Goal: Entertainment & Leisure: Consume media (video, audio)

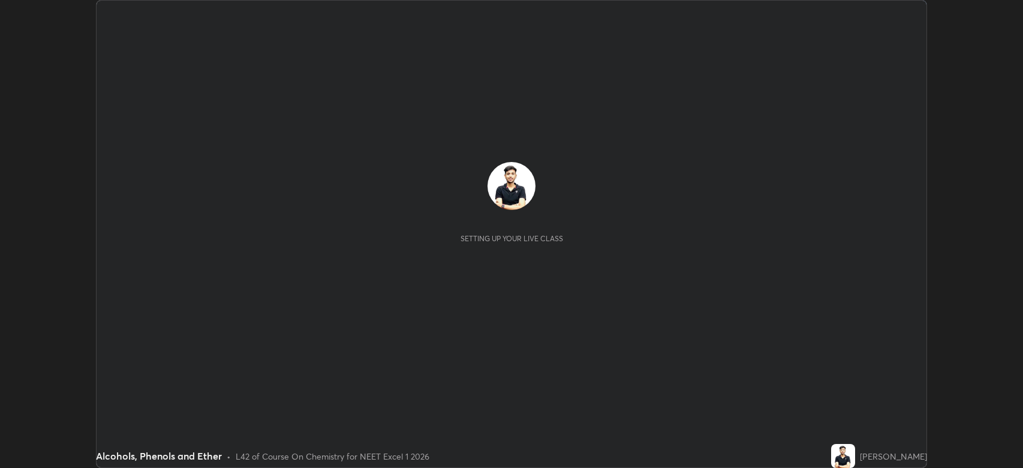
scroll to position [468, 1023]
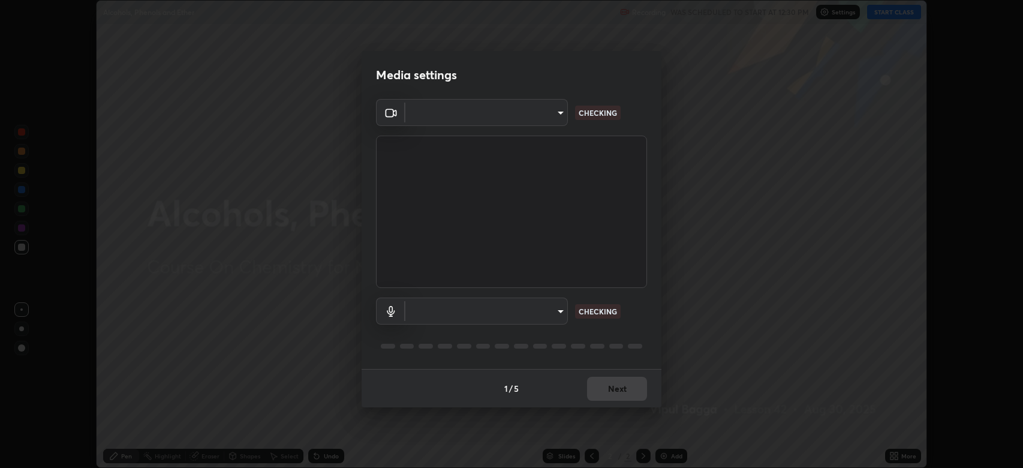
type input "794d03a334ab6cf92daa4269f68d25c817b6d7b5e31d9684855891884d0ab025"
type input "abfe49ea231096676f5dffd5fc284de79416b2b6bf9f32d11a432ff20e5decec"
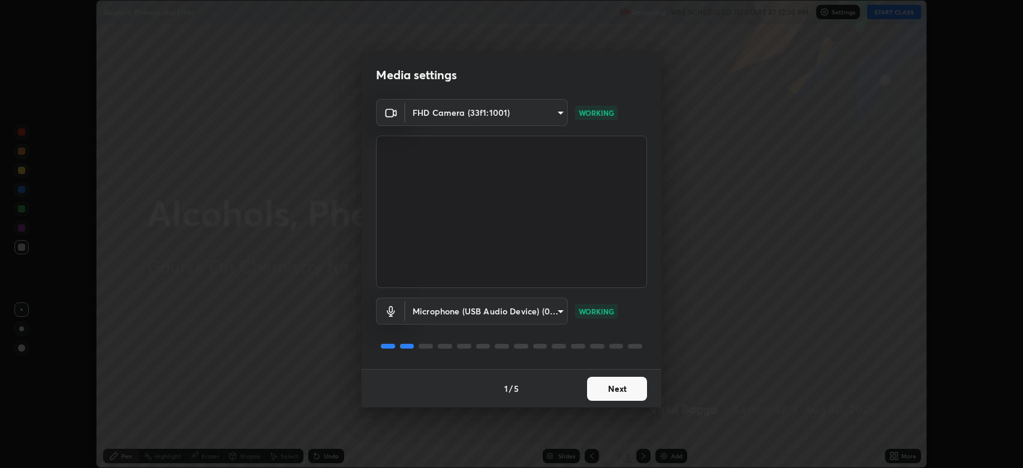
click at [605, 377] on button "Next" at bounding box center [617, 389] width 60 height 24
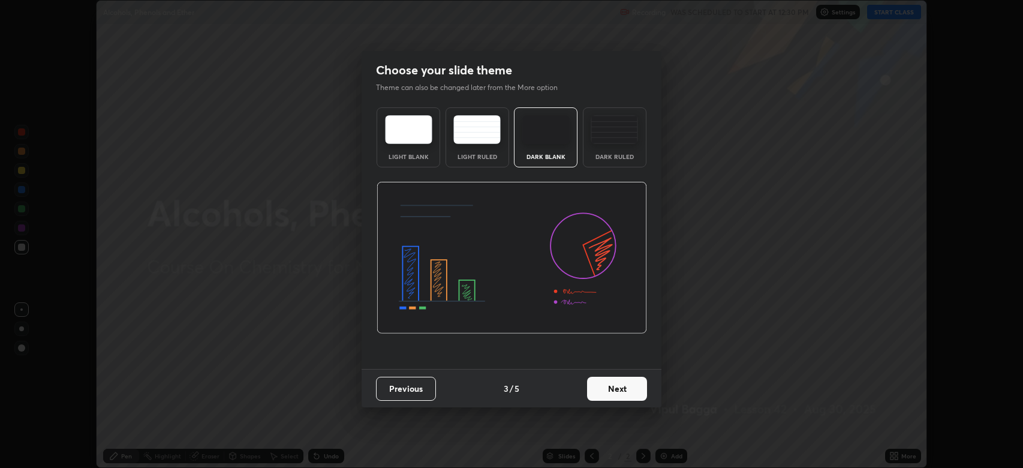
click at [613, 388] on button "Next" at bounding box center [617, 389] width 60 height 24
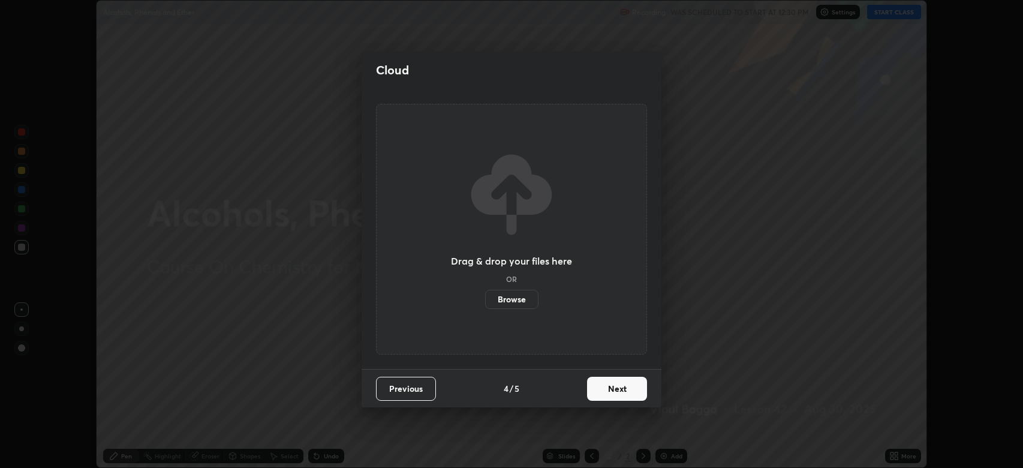
click at [616, 389] on button "Next" at bounding box center [617, 389] width 60 height 24
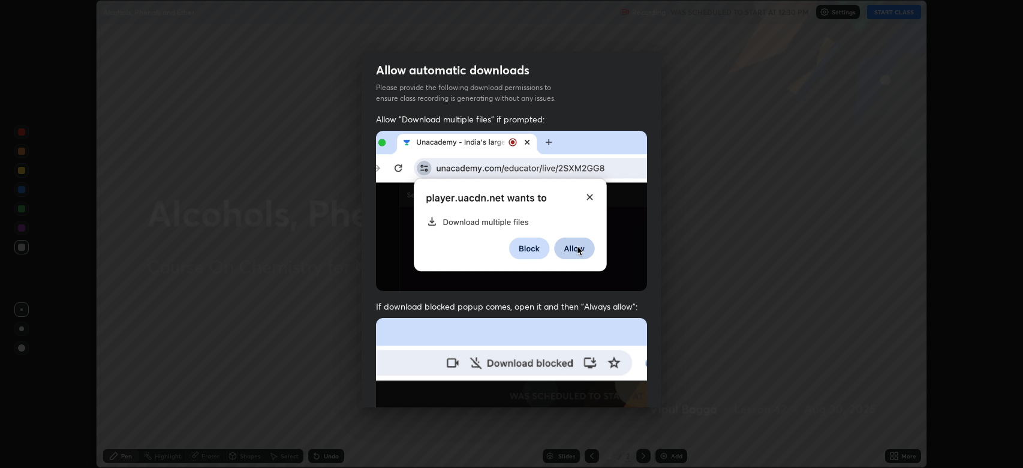
click at [614, 390] on img at bounding box center [511, 449] width 271 height 262
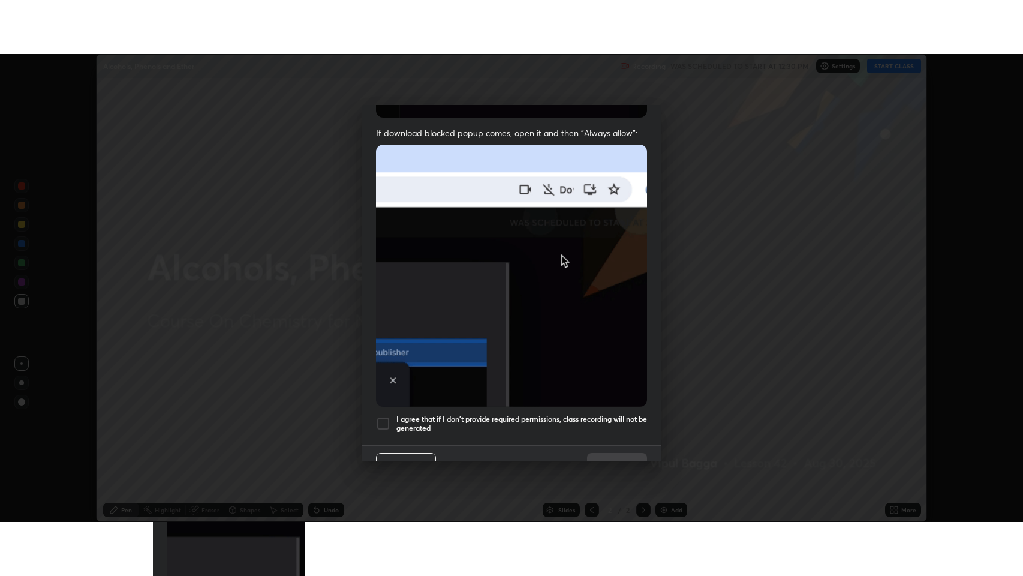
scroll to position [243, 0]
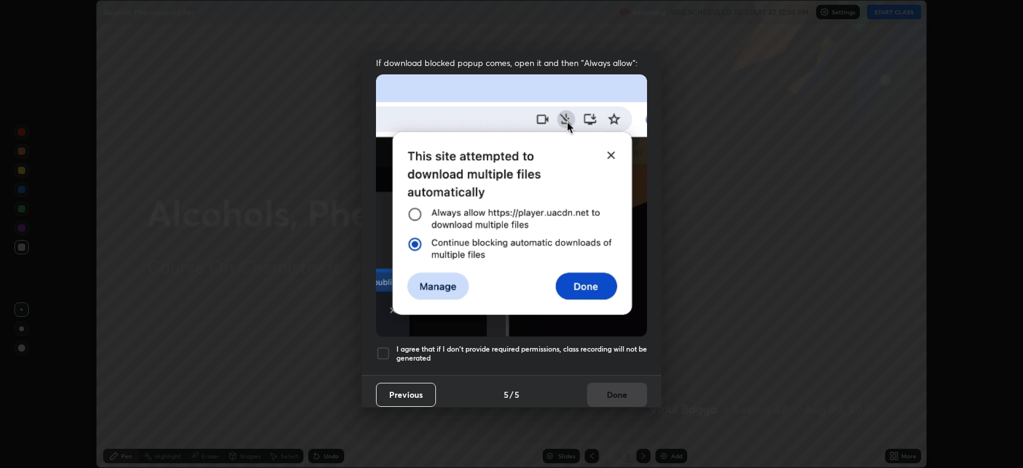
click at [390, 346] on div at bounding box center [383, 353] width 14 height 14
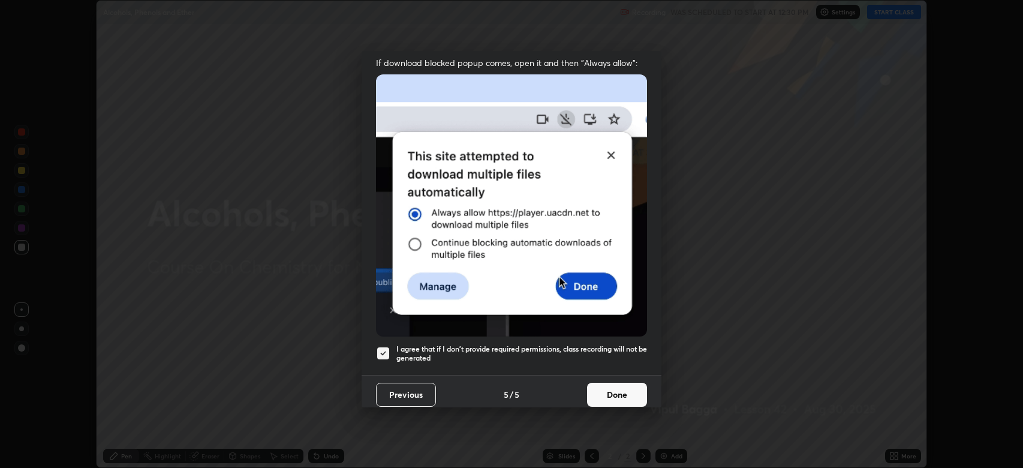
click at [617, 388] on button "Done" at bounding box center [617, 395] width 60 height 24
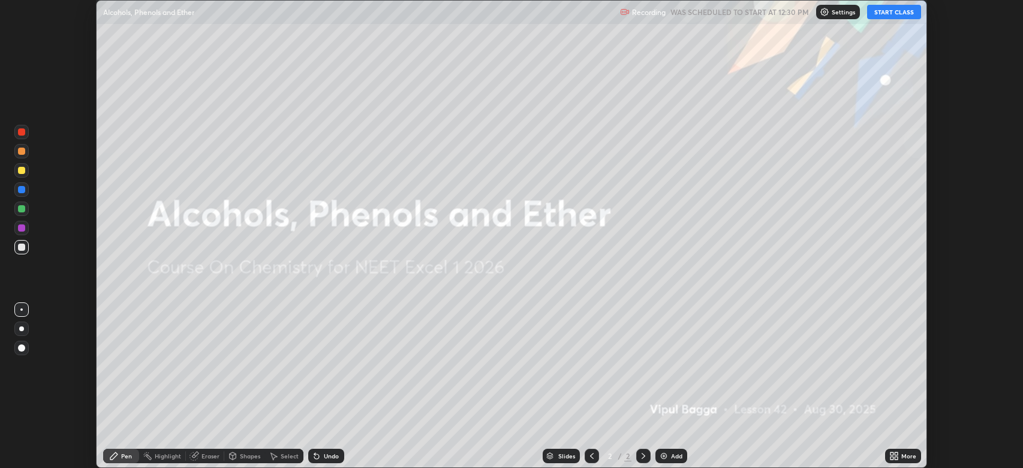
click at [882, 14] on button "START CLASS" at bounding box center [894, 12] width 54 height 14
click at [892, 453] on icon at bounding box center [892, 453] width 3 height 3
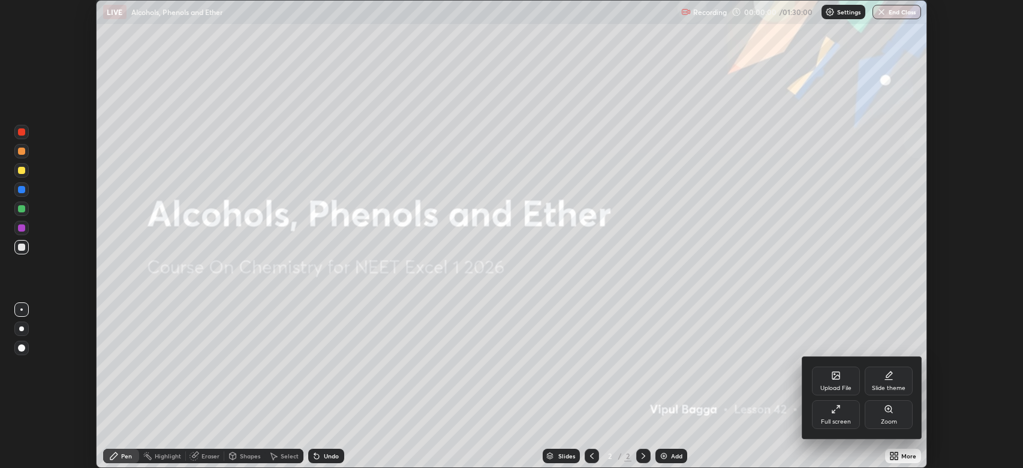
click at [820, 418] on div "Full screen" at bounding box center [836, 414] width 48 height 29
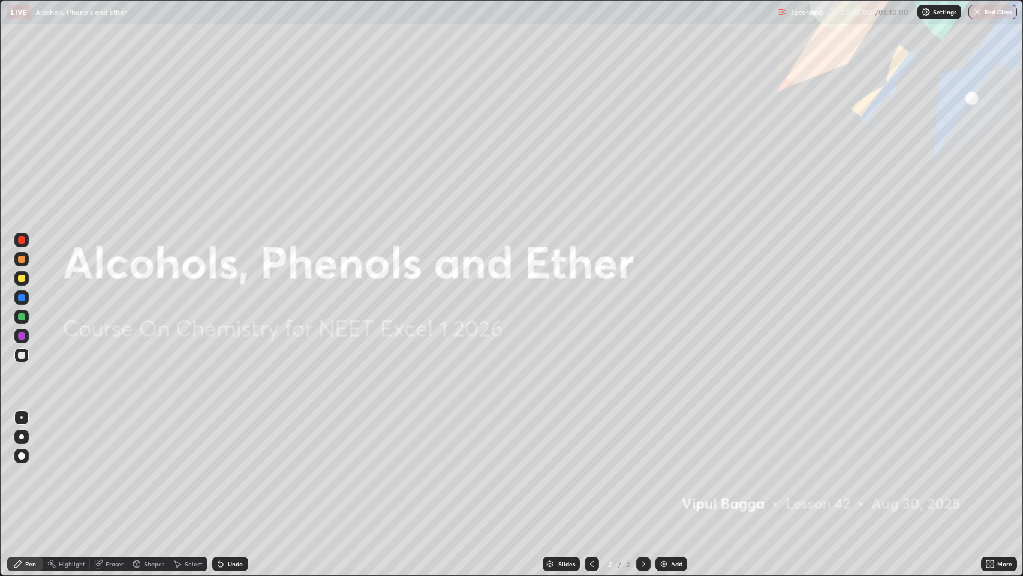
scroll to position [576, 1023]
click at [19, 278] on div at bounding box center [21, 278] width 7 height 7
click at [665, 467] on img at bounding box center [664, 564] width 10 height 10
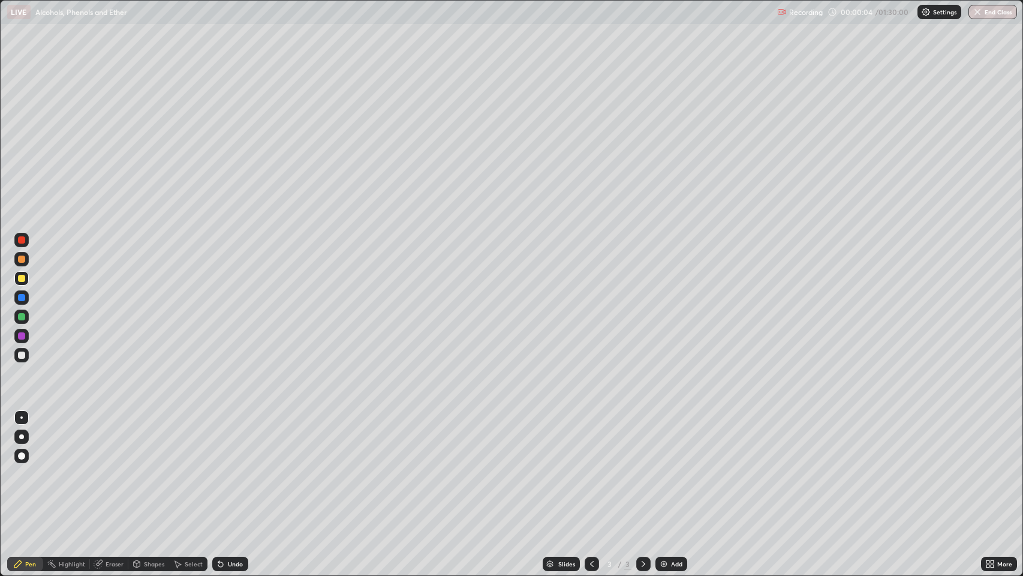
click at [22, 278] on div at bounding box center [21, 278] width 7 height 7
click at [233, 467] on div "Undo" at bounding box center [235, 564] width 15 height 6
click at [234, 467] on div "Undo" at bounding box center [235, 564] width 15 height 6
click at [22, 437] on div at bounding box center [21, 436] width 5 height 5
click at [239, 467] on div "Undo" at bounding box center [230, 564] width 36 height 14
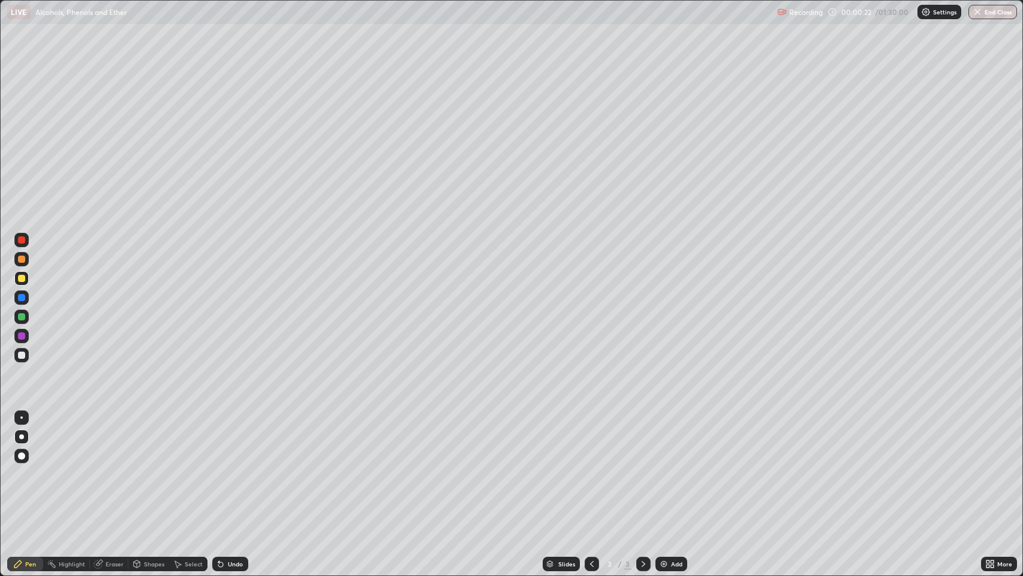
click at [150, 467] on div "Shapes" at bounding box center [154, 564] width 20 height 6
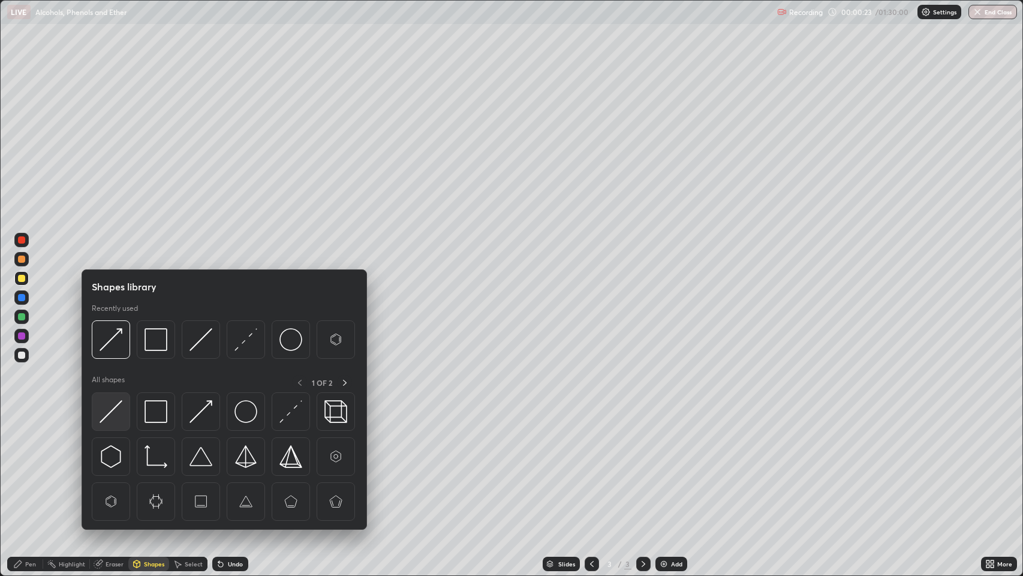
click at [118, 407] on img at bounding box center [111, 411] width 23 height 23
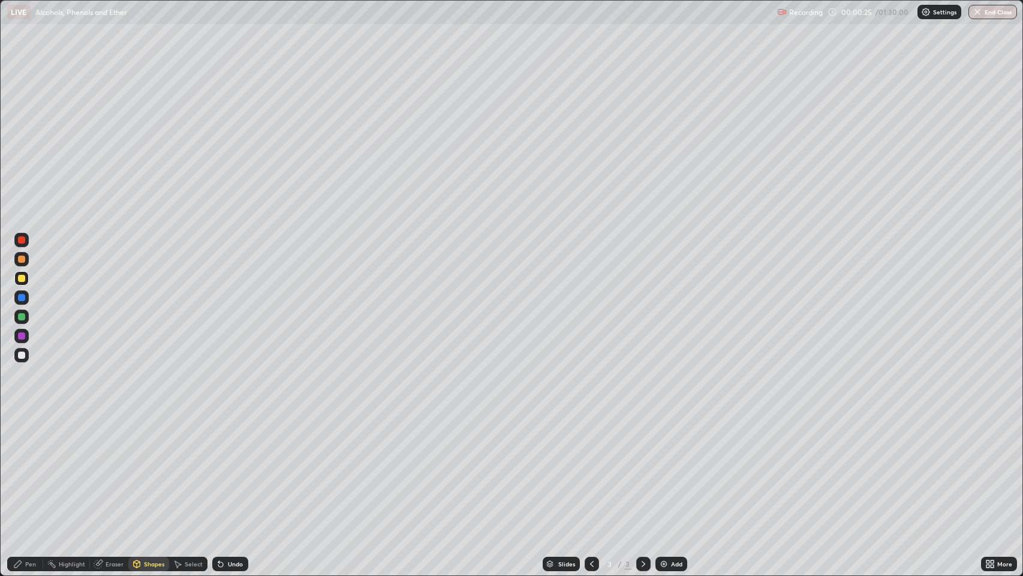
click at [31, 467] on div "Pen" at bounding box center [30, 564] width 11 height 6
click at [25, 355] on div at bounding box center [21, 354] width 7 height 7
click at [22, 260] on div at bounding box center [21, 258] width 7 height 7
click at [25, 276] on div at bounding box center [21, 278] width 14 height 14
click at [22, 316] on div at bounding box center [21, 316] width 7 height 7
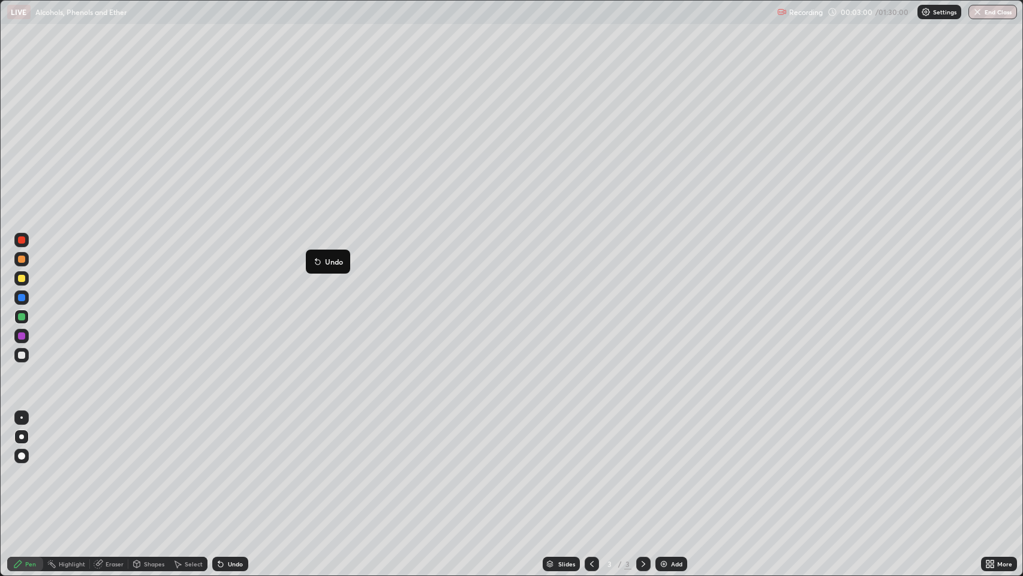
click at [311, 255] on button "Undo" at bounding box center [328, 261] width 35 height 14
click at [22, 355] on div at bounding box center [21, 354] width 7 height 7
click at [23, 333] on div at bounding box center [21, 335] width 7 height 7
click at [670, 467] on div "Add" at bounding box center [671, 564] width 32 height 14
click at [22, 278] on div at bounding box center [21, 278] width 7 height 7
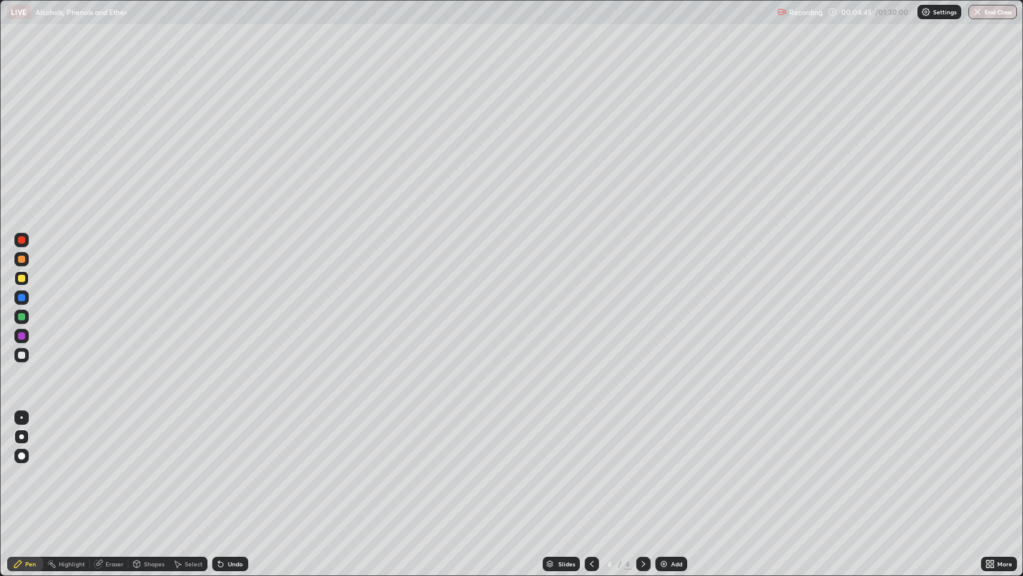
click at [20, 449] on div at bounding box center [21, 456] width 14 height 14
click at [30, 467] on div "Pen" at bounding box center [30, 564] width 11 height 6
click at [22, 296] on div at bounding box center [21, 297] width 7 height 7
click at [20, 354] on div at bounding box center [21, 354] width 7 height 7
click at [22, 259] on div at bounding box center [21, 258] width 7 height 7
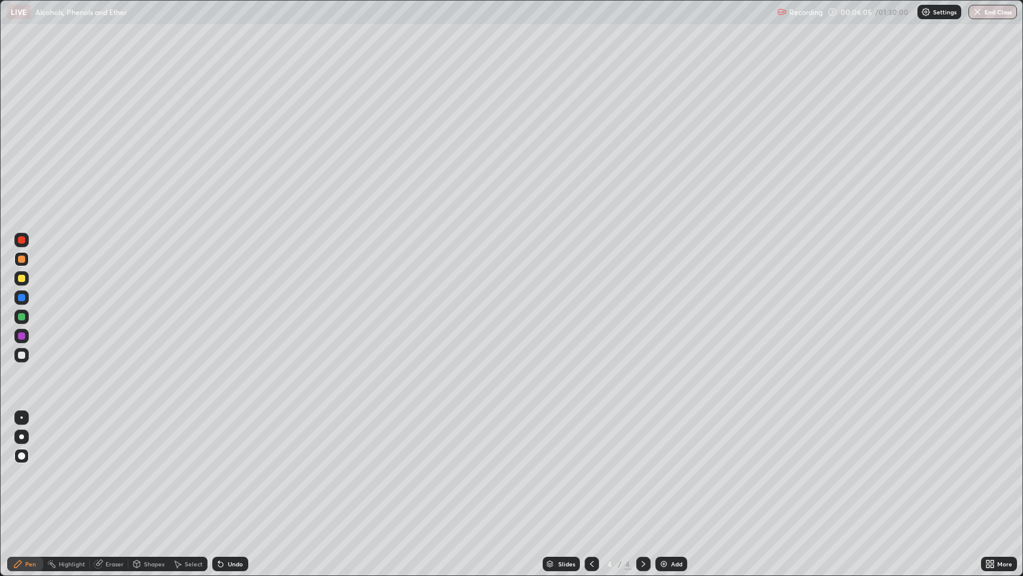
click at [236, 467] on div "Undo" at bounding box center [235, 564] width 15 height 6
click at [22, 354] on div at bounding box center [21, 354] width 7 height 7
click at [672, 467] on div "Add" at bounding box center [676, 564] width 11 height 6
click at [21, 258] on div at bounding box center [21, 258] width 7 height 7
click at [22, 278] on div at bounding box center [21, 278] width 7 height 7
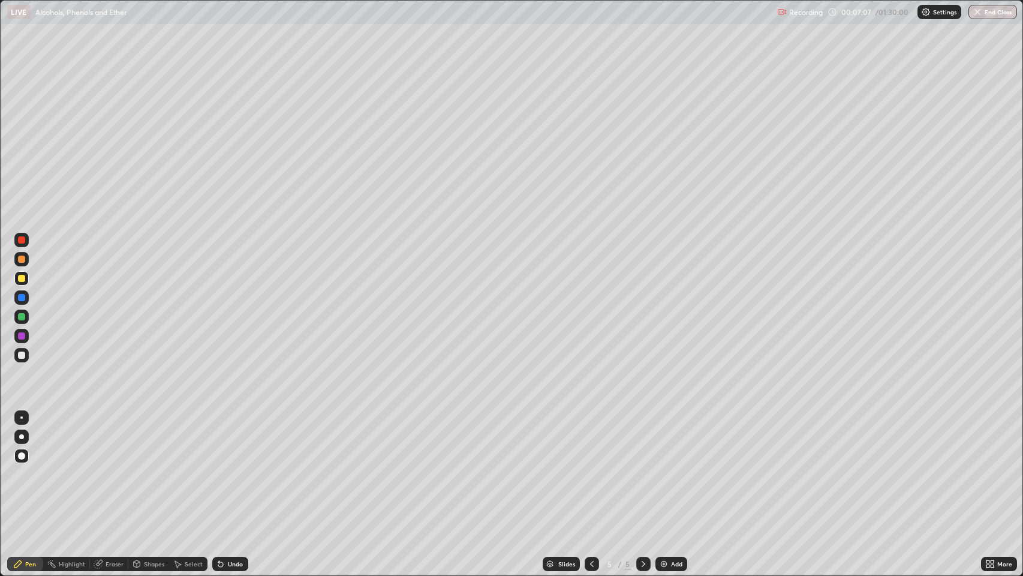
click at [22, 297] on div at bounding box center [21, 297] width 7 height 7
click at [24, 257] on div at bounding box center [21, 258] width 7 height 7
click at [678, 467] on div "Add" at bounding box center [676, 564] width 11 height 6
click at [25, 237] on div at bounding box center [21, 239] width 7 height 7
click at [22, 315] on div at bounding box center [21, 316] width 7 height 7
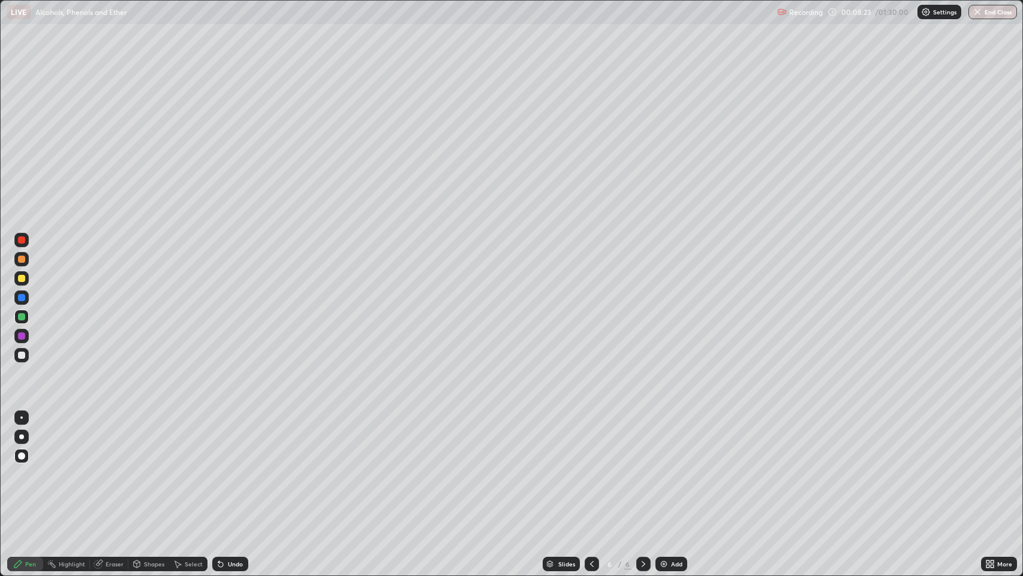
click at [22, 275] on div at bounding box center [21, 278] width 7 height 7
click at [22, 297] on div at bounding box center [21, 297] width 7 height 7
click at [23, 315] on div at bounding box center [21, 316] width 7 height 7
click at [20, 299] on div at bounding box center [21, 297] width 7 height 7
click at [678, 467] on div "Add" at bounding box center [676, 564] width 11 height 6
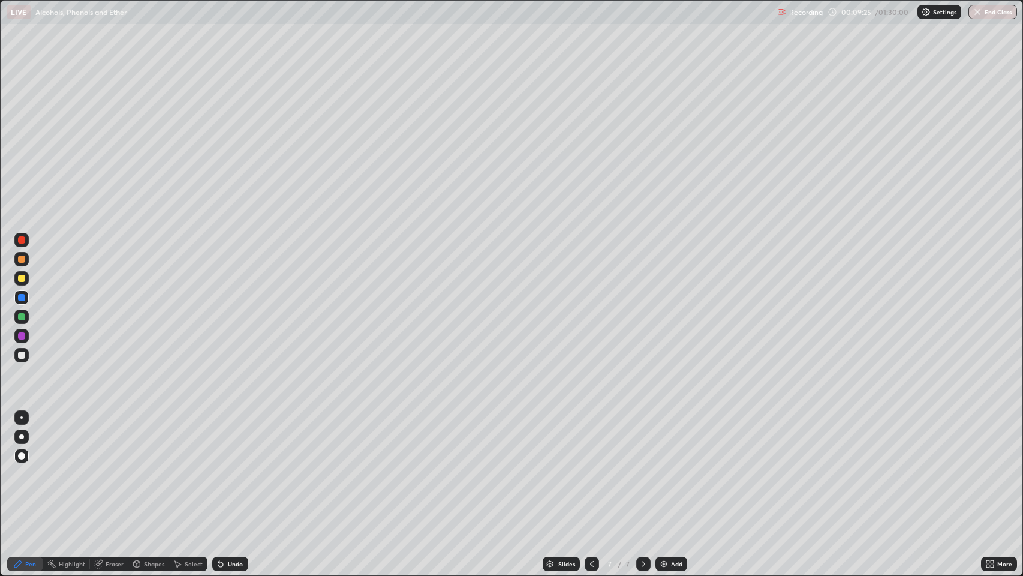
click at [24, 355] on div at bounding box center [21, 354] width 7 height 7
click at [22, 240] on div at bounding box center [21, 239] width 7 height 7
click at [22, 278] on div at bounding box center [21, 278] width 7 height 7
click at [22, 317] on div at bounding box center [21, 316] width 7 height 7
click at [20, 355] on div at bounding box center [21, 354] width 7 height 7
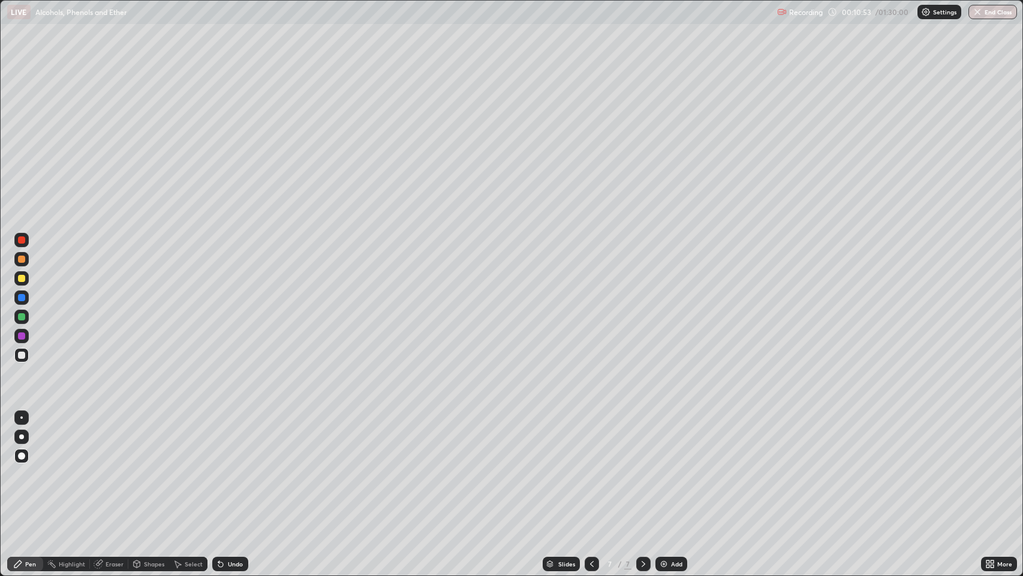
click at [24, 320] on div at bounding box center [21, 316] width 14 height 14
click at [22, 336] on div at bounding box center [21, 335] width 7 height 7
click at [22, 348] on div at bounding box center [21, 355] width 14 height 14
click at [666, 467] on img at bounding box center [664, 564] width 10 height 10
click at [20, 258] on div at bounding box center [21, 258] width 7 height 7
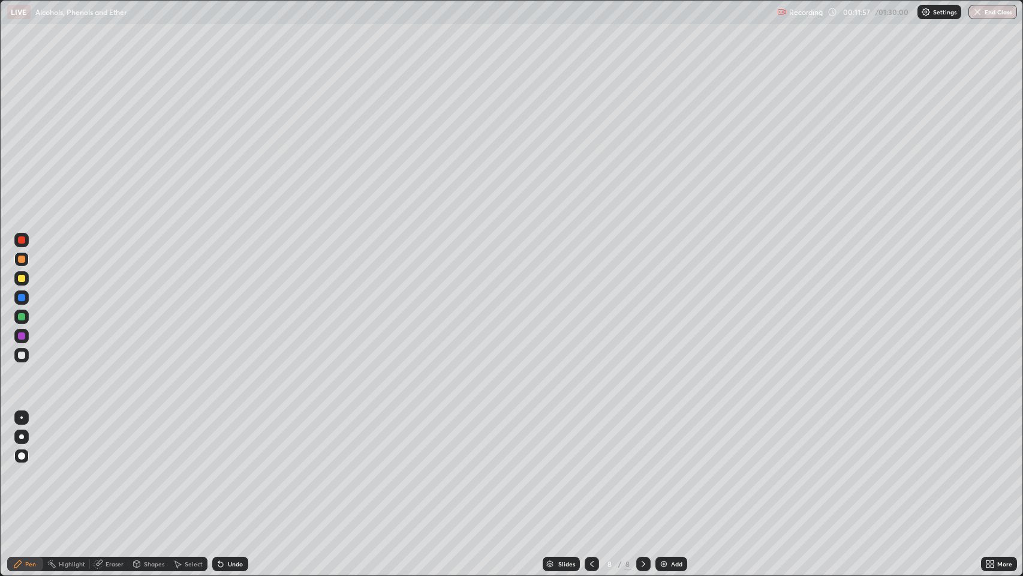
click at [20, 336] on div at bounding box center [21, 335] width 7 height 7
click at [23, 355] on div at bounding box center [21, 354] width 7 height 7
click at [22, 275] on div at bounding box center [21, 278] width 7 height 7
